Goal: Contribute content: Contribute content

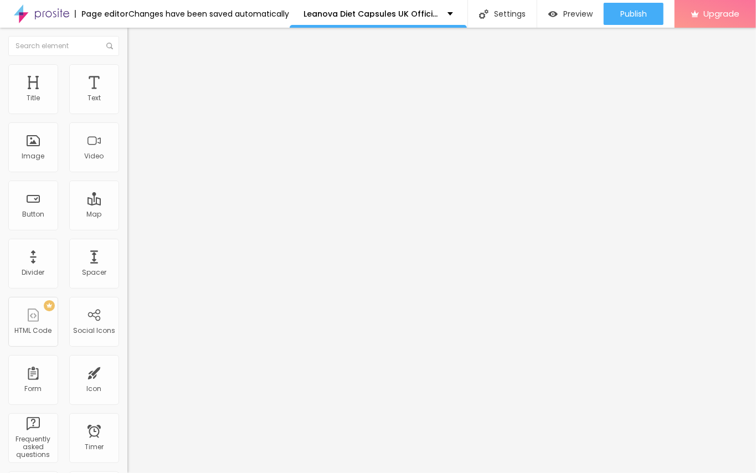
click at [127, 95] on span "Add image" at bounding box center [149, 90] width 45 height 9
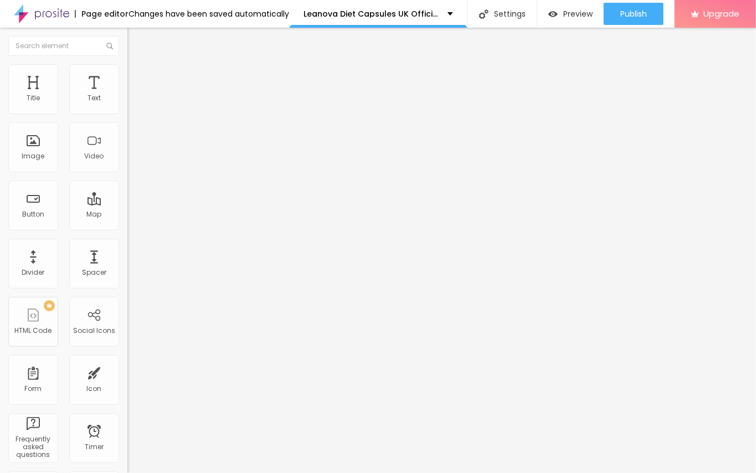
click at [136, 39] on div "Edit Image" at bounding box center [165, 40] width 58 height 9
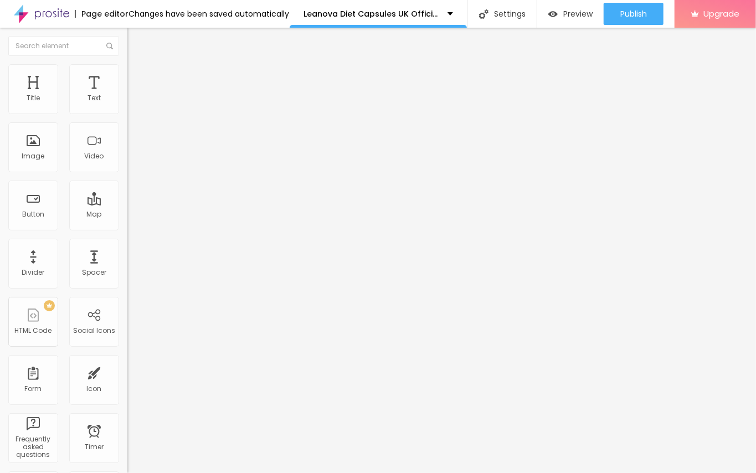
click at [136, 40] on div "Edit Title" at bounding box center [161, 40] width 50 height 9
click at [136, 39] on img "button" at bounding box center [140, 40] width 9 height 9
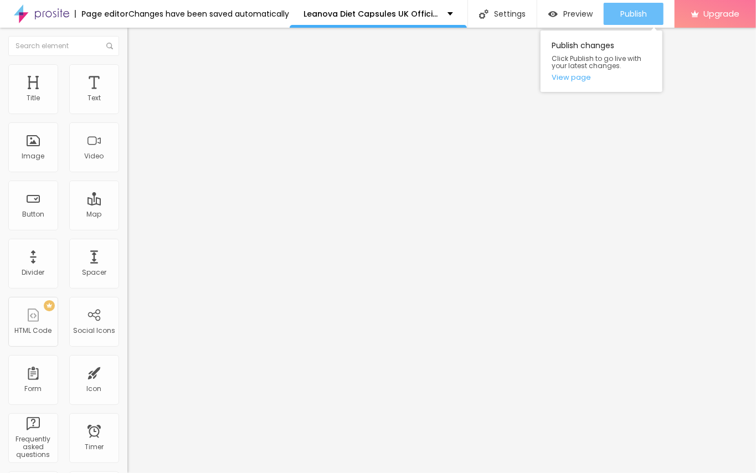
click at [627, 7] on div "Publish" at bounding box center [633, 14] width 27 height 22
